Goal: Transaction & Acquisition: Purchase product/service

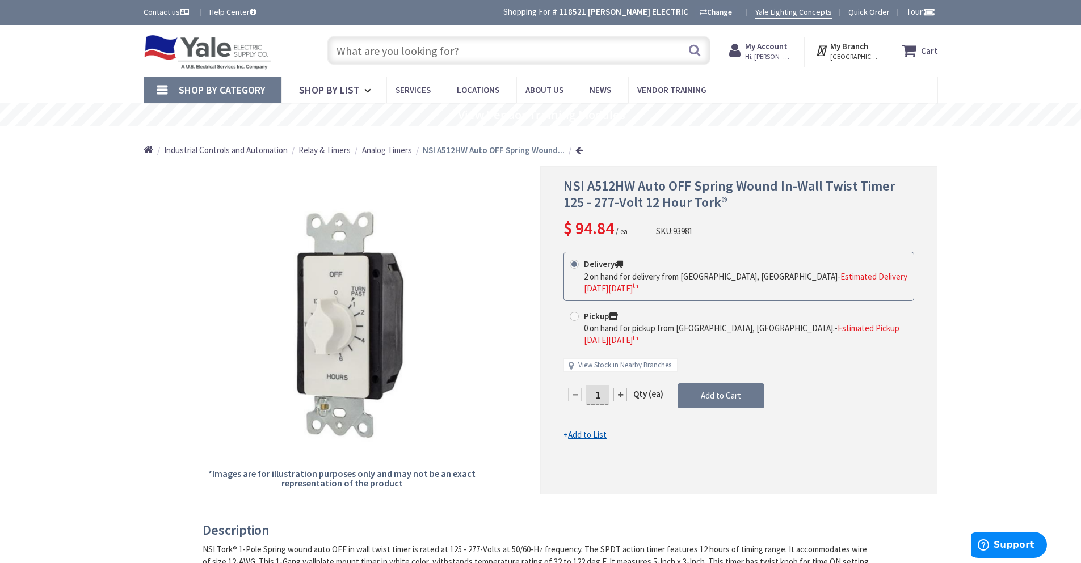
click at [348, 50] on input "text" at bounding box center [518, 50] width 383 height 28
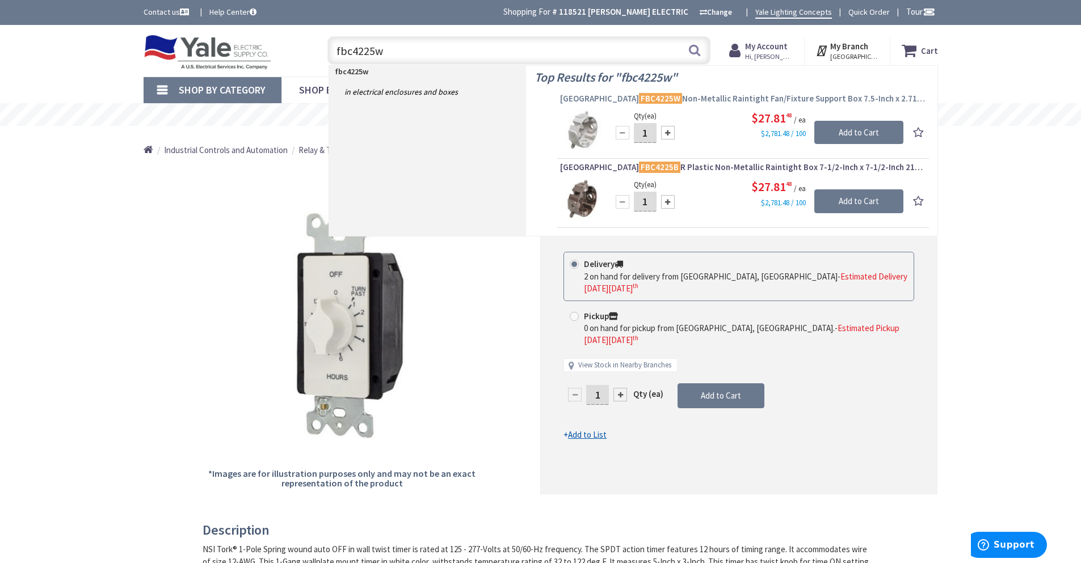
type input "fbc4225w"
click at [715, 96] on span "Arlington FBC4225W Non-Metallic Raintight Fan/Fixture Support Box 7.5-Inch x 2.…" at bounding box center [743, 98] width 366 height 11
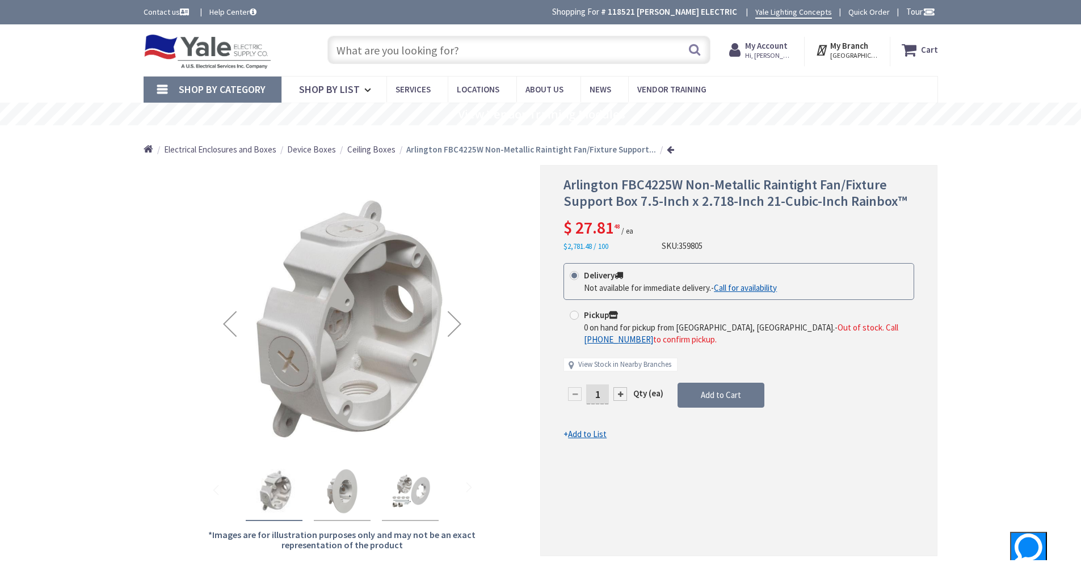
type input "[GEOGRAPHIC_DATA], [GEOGRAPHIC_DATA]"
click at [607, 365] on link "View Stock in Nearby Branches" at bounding box center [624, 365] width 93 height 11
click at [630, 364] on link "View Stock in Nearby Branches" at bounding box center [624, 365] width 93 height 11
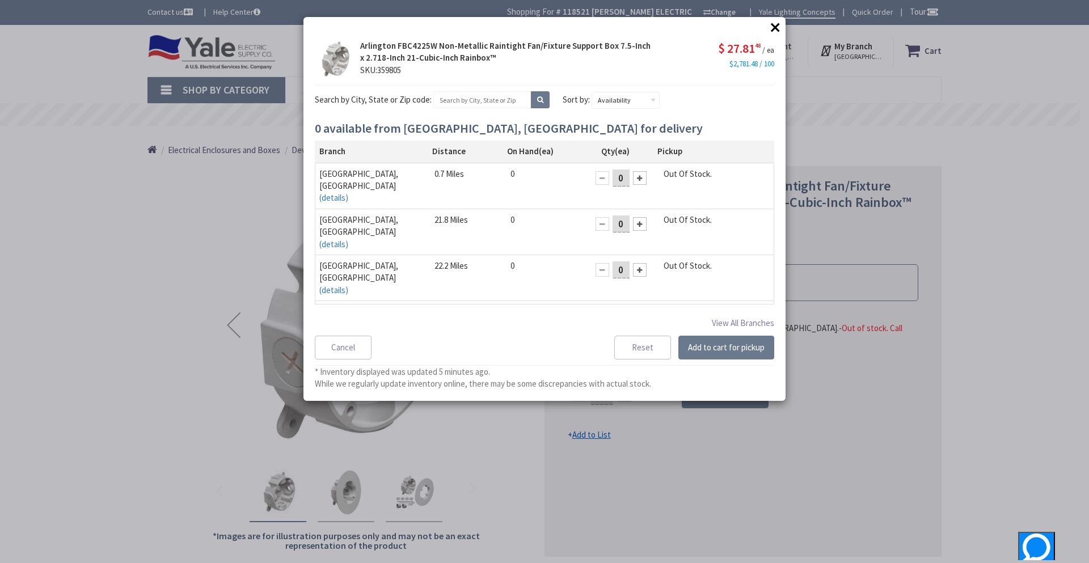
click at [774, 27] on button "×" at bounding box center [775, 27] width 17 height 17
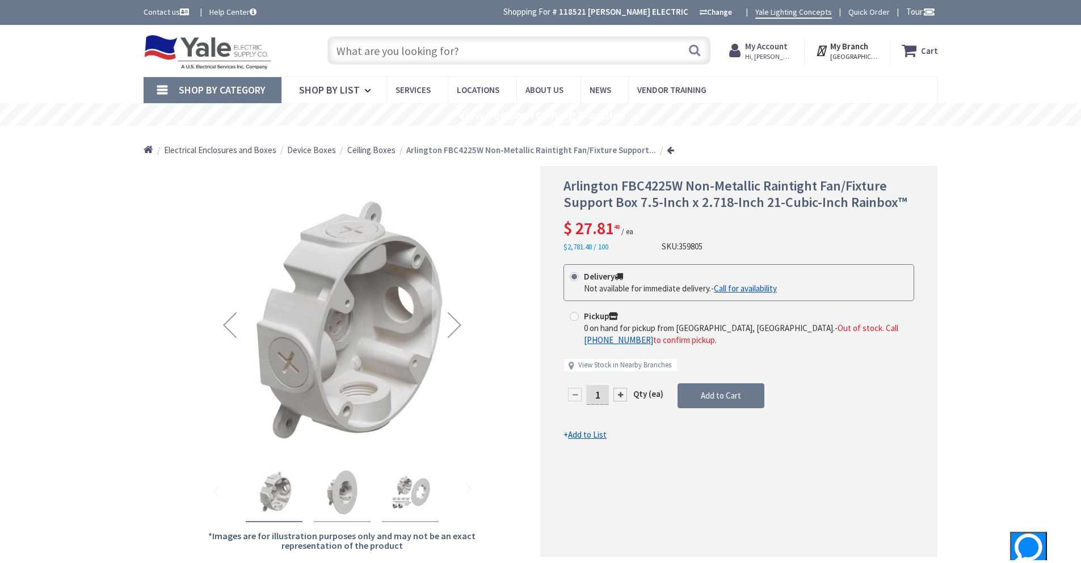
click at [1011, 68] on div "Skip to Content Toggle Nav Search Cart My Cart Close" at bounding box center [540, 51] width 1081 height 52
